Goal: Information Seeking & Learning: Learn about a topic

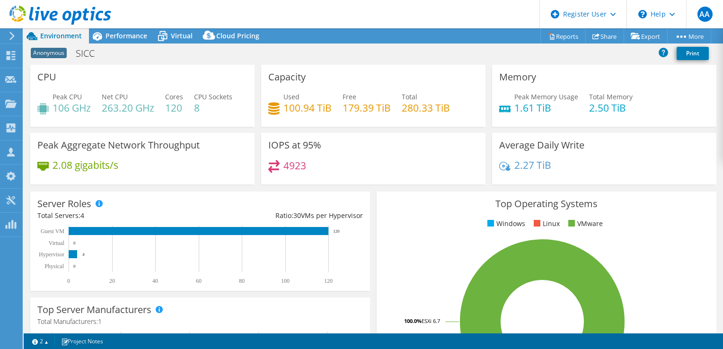
select select "EULondon"
select select "USD"
click at [440, 150] on div "IOPS at 95% 4923" at bounding box center [373, 159] width 224 height 52
click at [297, 166] on h4 "4923" at bounding box center [294, 165] width 23 height 10
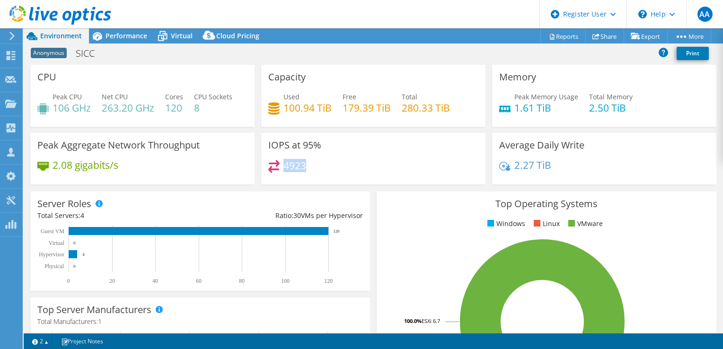
click at [297, 166] on h4 "4923" at bounding box center [294, 165] width 23 height 10
click at [293, 168] on h4 "4923" at bounding box center [294, 165] width 23 height 10
drag, startPoint x: 288, startPoint y: 147, endPoint x: 318, endPoint y: 142, distance: 30.4
click at [318, 142] on h3 "IOPS at 95%" at bounding box center [294, 145] width 53 height 10
drag, startPoint x: 318, startPoint y: 142, endPoint x: 292, endPoint y: 160, distance: 32.6
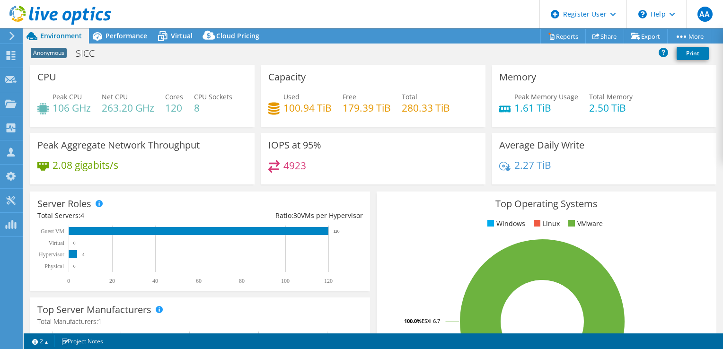
click at [292, 160] on h4 "4923" at bounding box center [294, 165] width 23 height 10
click at [117, 37] on span "Performance" at bounding box center [127, 35] width 42 height 9
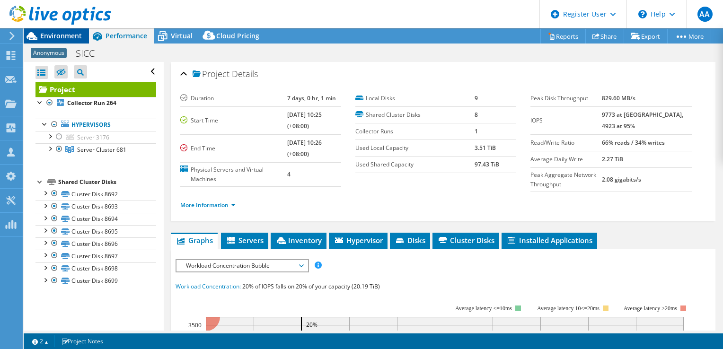
click at [70, 35] on span "Environment" at bounding box center [61, 35] width 42 height 9
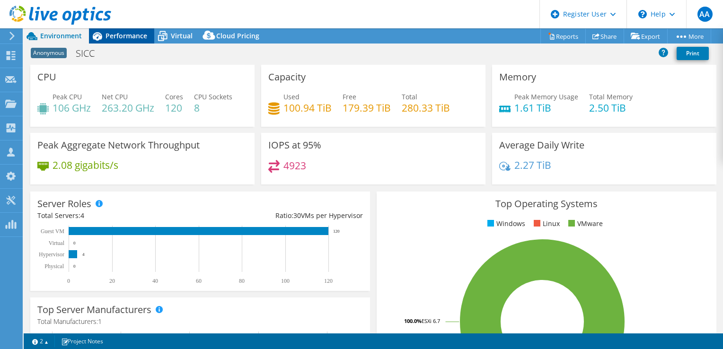
click at [132, 32] on span "Performance" at bounding box center [127, 35] width 42 height 9
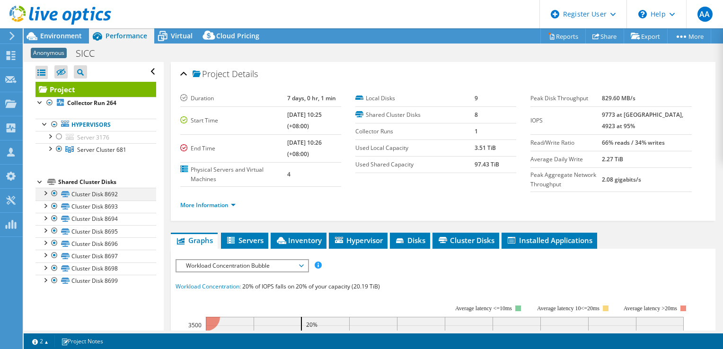
click at [54, 193] on div at bounding box center [54, 193] width 9 height 11
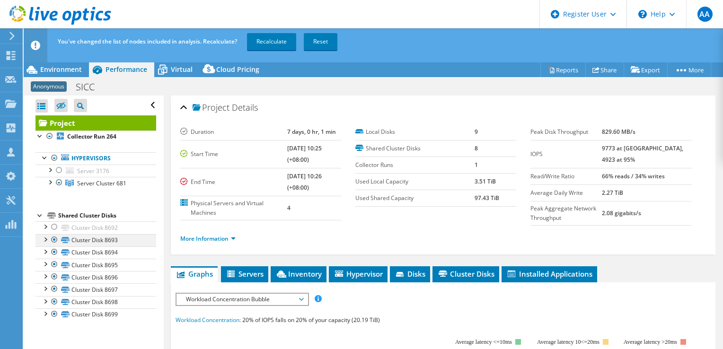
click at [53, 236] on div at bounding box center [54, 239] width 9 height 11
click at [55, 254] on div at bounding box center [54, 252] width 9 height 11
click at [54, 262] on div at bounding box center [54, 264] width 9 height 11
click at [55, 275] on div at bounding box center [54, 276] width 9 height 11
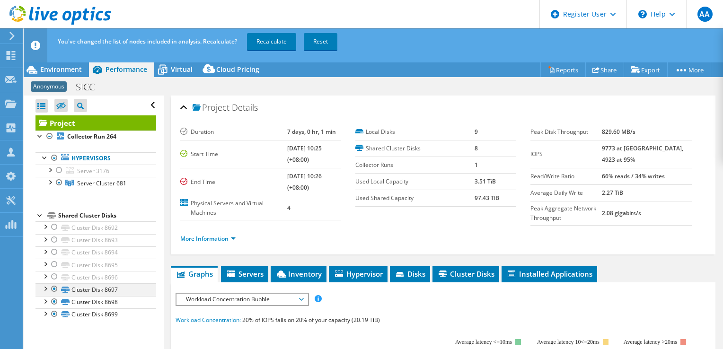
click at [52, 290] on div at bounding box center [54, 288] width 9 height 11
click at [55, 300] on div at bounding box center [54, 301] width 9 height 11
click at [55, 311] on div at bounding box center [54, 314] width 9 height 11
click at [38, 217] on div at bounding box center [39, 214] width 9 height 9
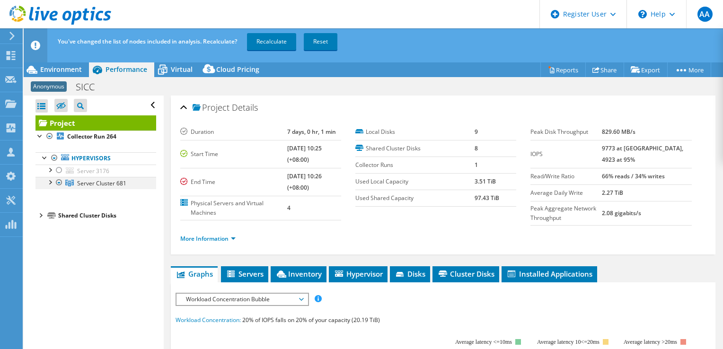
click at [49, 182] on div at bounding box center [49, 181] width 9 height 9
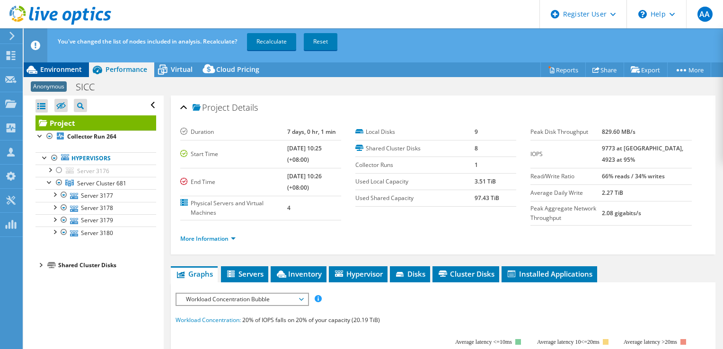
click at [71, 71] on span "Environment" at bounding box center [61, 69] width 42 height 9
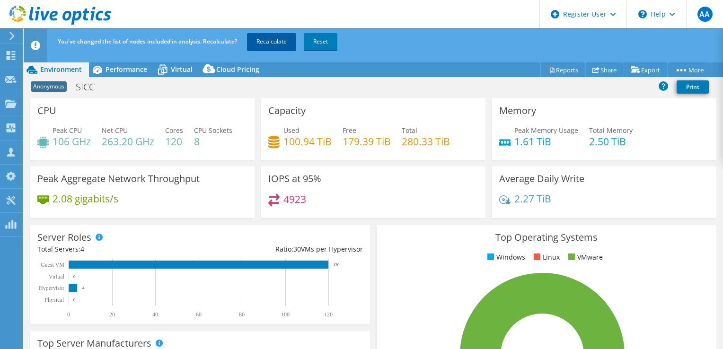
click at [276, 46] on link "Recalculate" at bounding box center [271, 41] width 49 height 17
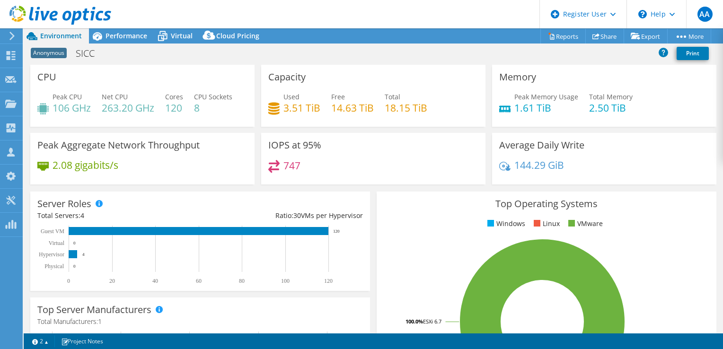
click at [292, 161] on h4 "747" at bounding box center [291, 165] width 17 height 10
drag, startPoint x: 292, startPoint y: 161, endPoint x: 297, endPoint y: 164, distance: 5.5
click at [297, 164] on h4 "747" at bounding box center [291, 165] width 17 height 10
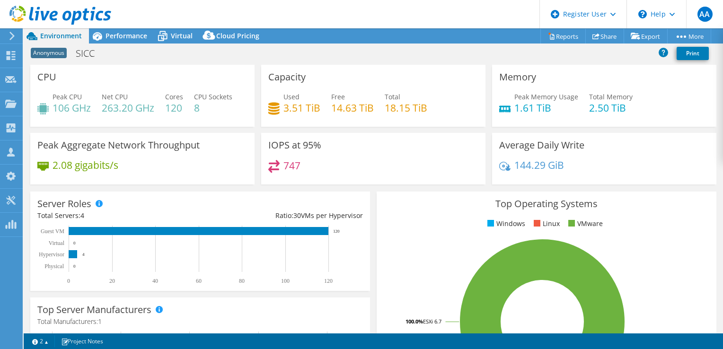
click at [307, 145] on h3 "IOPS at 95%" at bounding box center [294, 145] width 53 height 10
drag, startPoint x: 307, startPoint y: 145, endPoint x: 293, endPoint y: 169, distance: 27.8
click at [293, 169] on h4 "747" at bounding box center [291, 165] width 17 height 10
drag, startPoint x: 386, startPoint y: 181, endPoint x: 326, endPoint y: 154, distance: 66.3
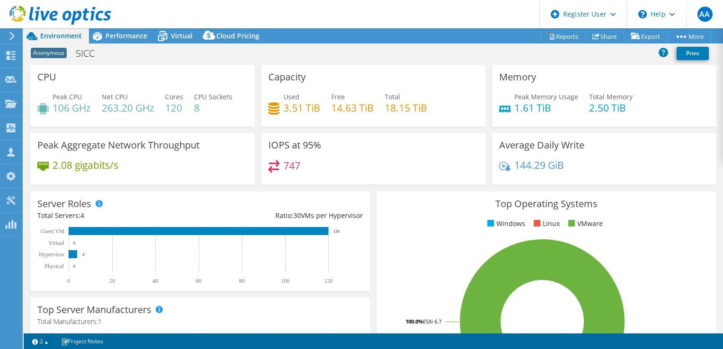
click at [386, 181] on div "IOPS at 95% 747" at bounding box center [373, 159] width 224 height 52
